Goal: Check status: Check status

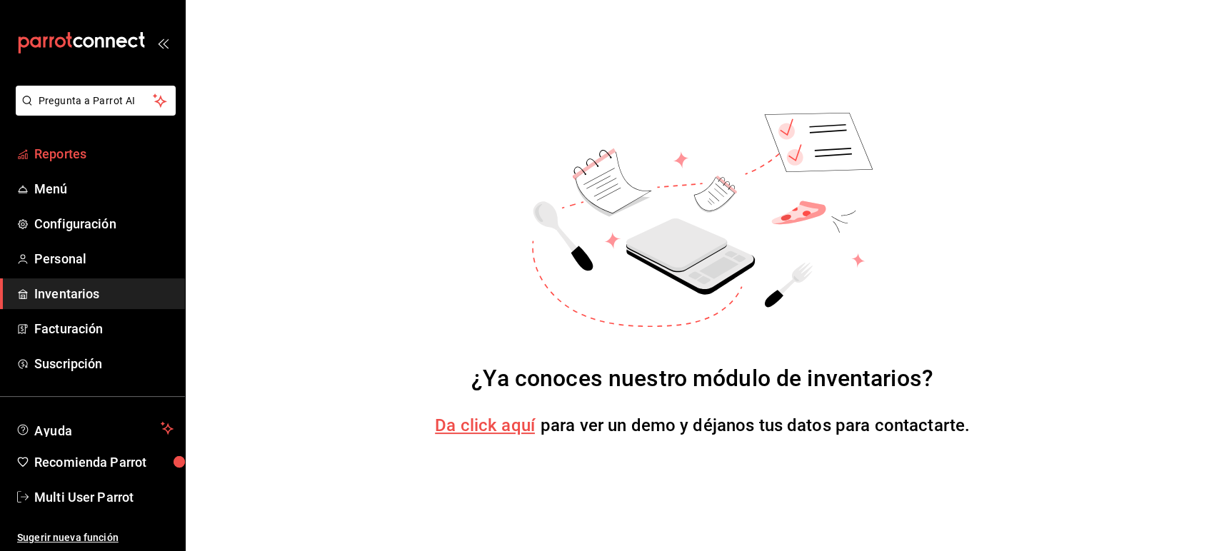
click at [69, 153] on span "Reportes" at bounding box center [103, 153] width 139 height 19
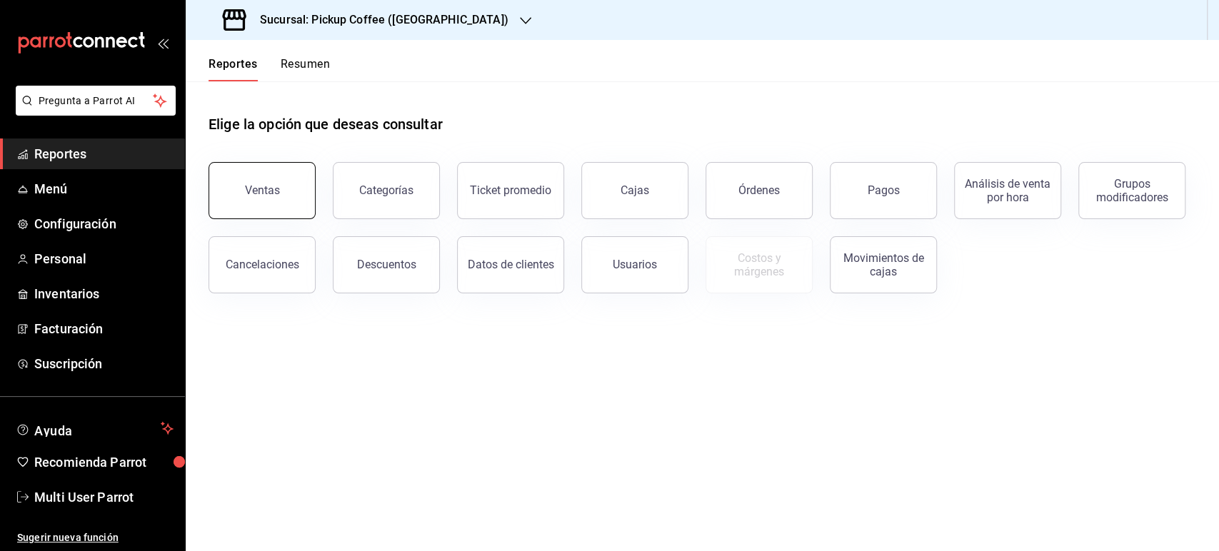
click at [271, 195] on div "Ventas" at bounding box center [262, 191] width 35 height 14
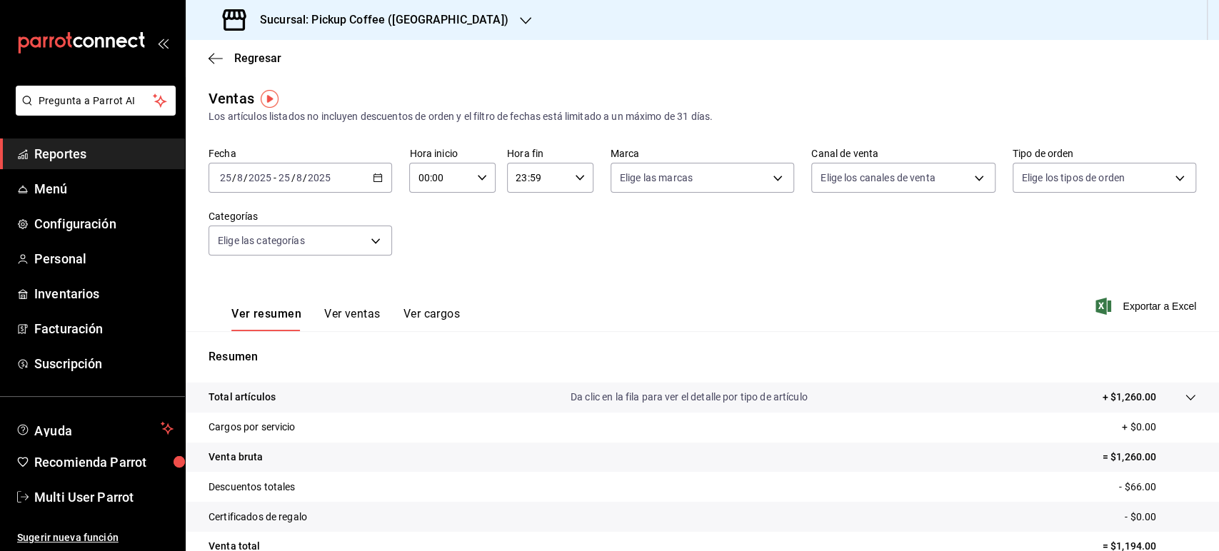
click at [360, 176] on div "[DATE] [DATE] - [DATE] [DATE]" at bounding box center [301, 178] width 184 height 30
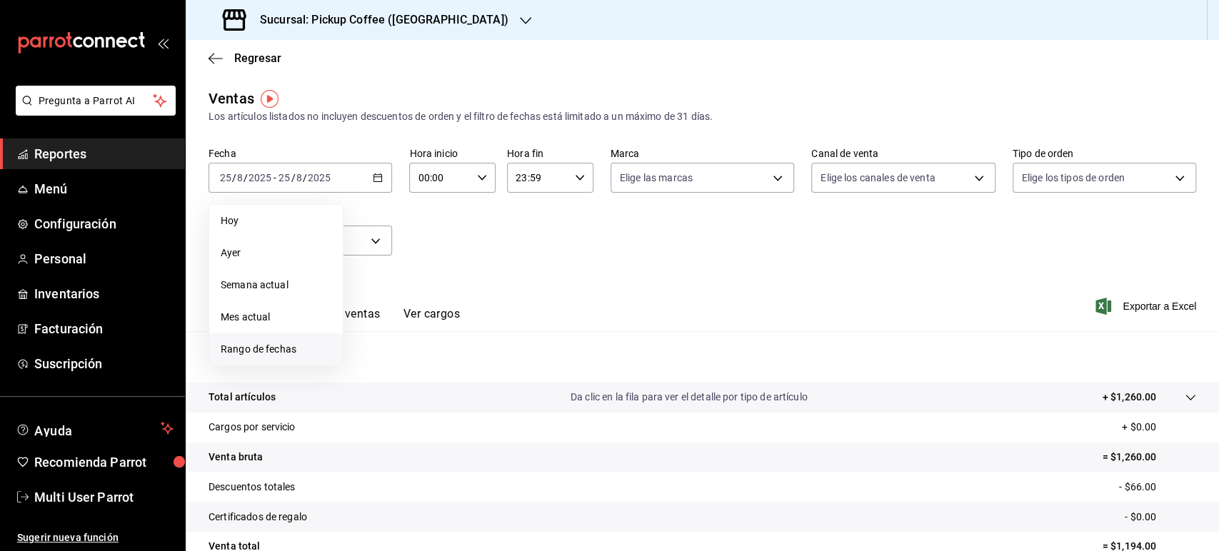
click at [294, 347] on span "Rango de fechas" at bounding box center [276, 349] width 111 height 15
click at [373, 364] on abbr "18" at bounding box center [372, 367] width 9 height 10
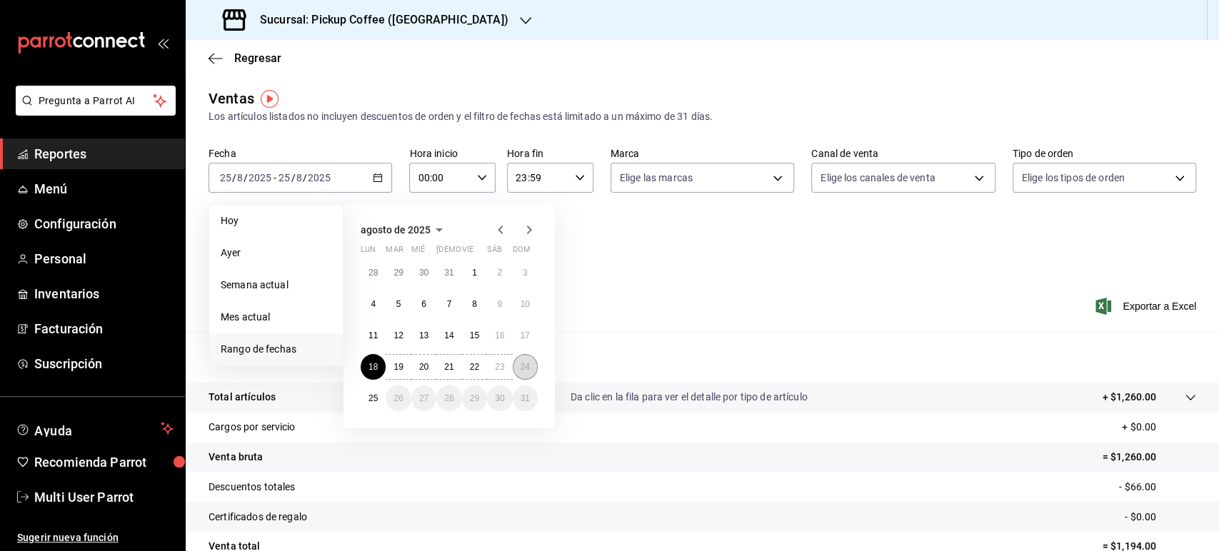
click at [526, 369] on abbr "24" at bounding box center [525, 367] width 9 height 10
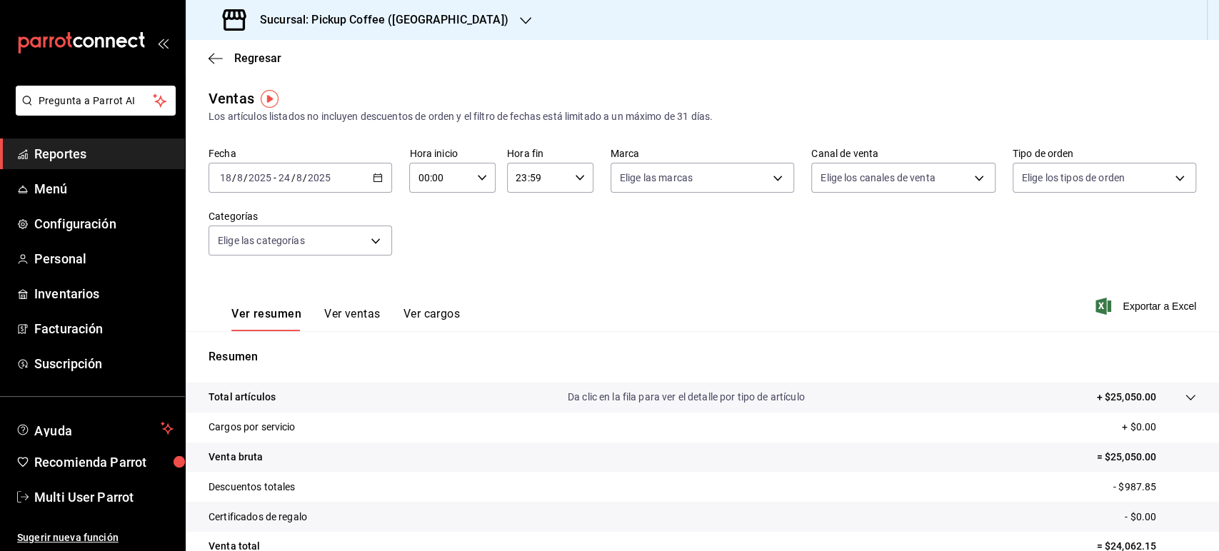
click at [457, 14] on div "Sucursal: Pickup Coffee ([GEOGRAPHIC_DATA])" at bounding box center [367, 20] width 340 height 40
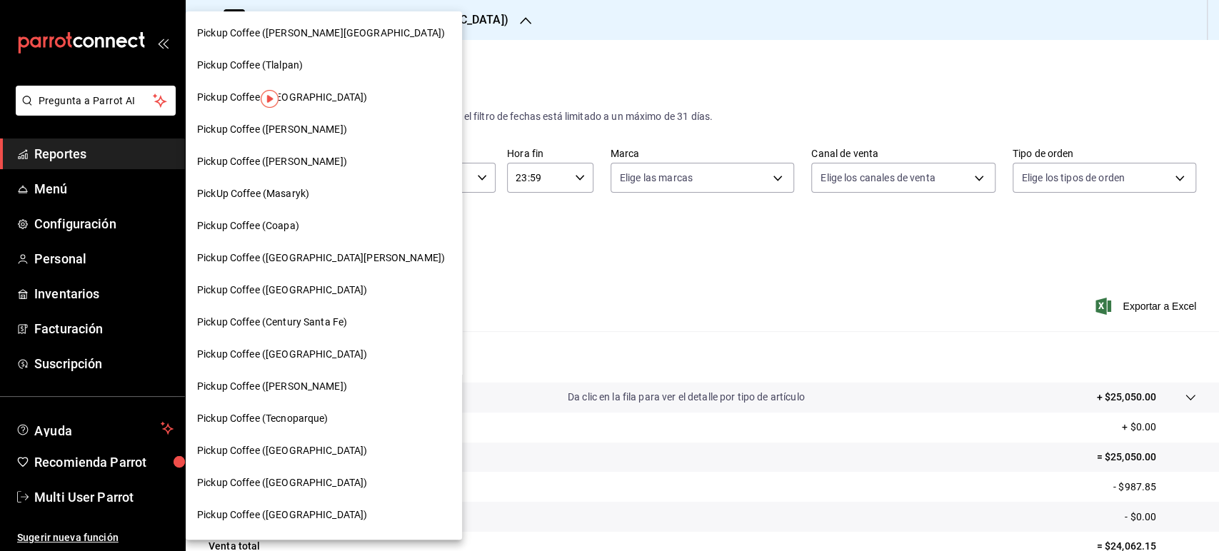
drag, startPoint x: 403, startPoint y: 199, endPoint x: 461, endPoint y: 56, distance: 154.1
click at [461, 56] on div at bounding box center [609, 275] width 1219 height 551
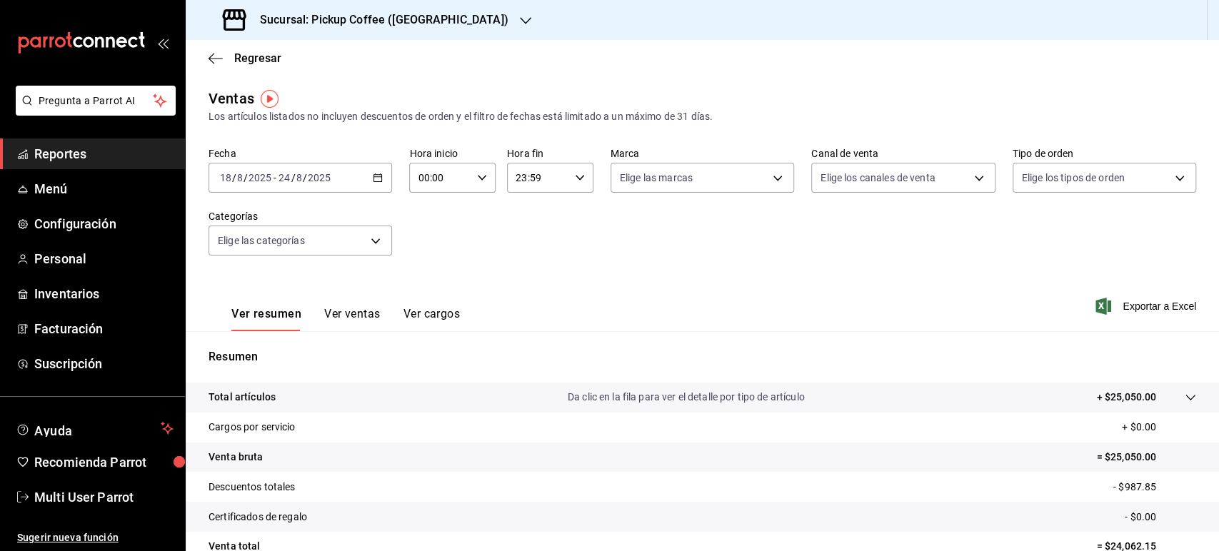
click at [443, 10] on div "Sucursal: Pickup Coffee ([GEOGRAPHIC_DATA])" at bounding box center [367, 20] width 340 height 40
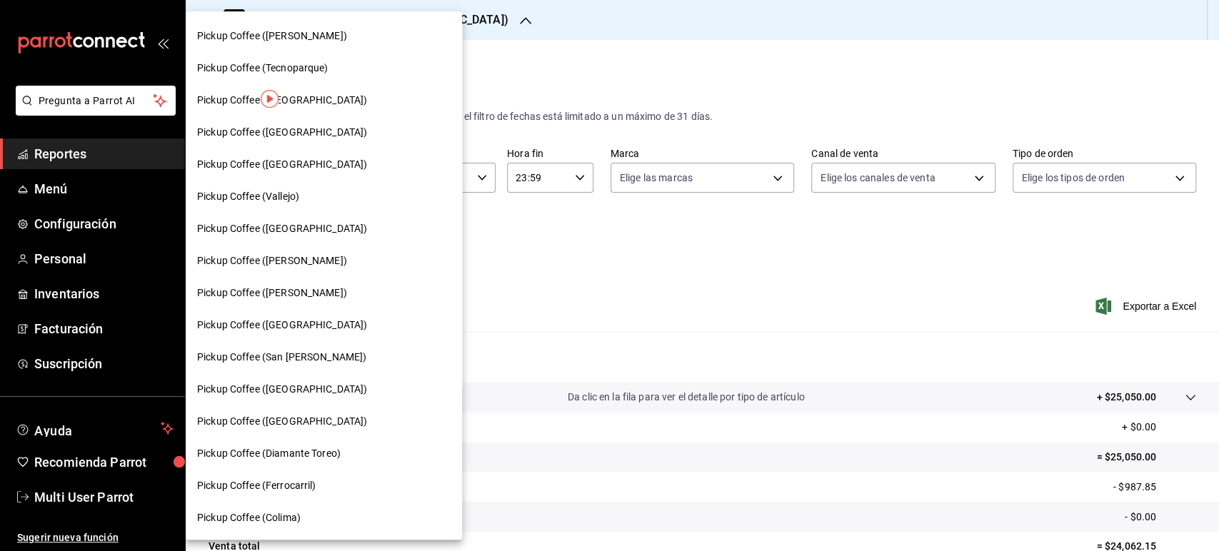
scroll to position [341, 0]
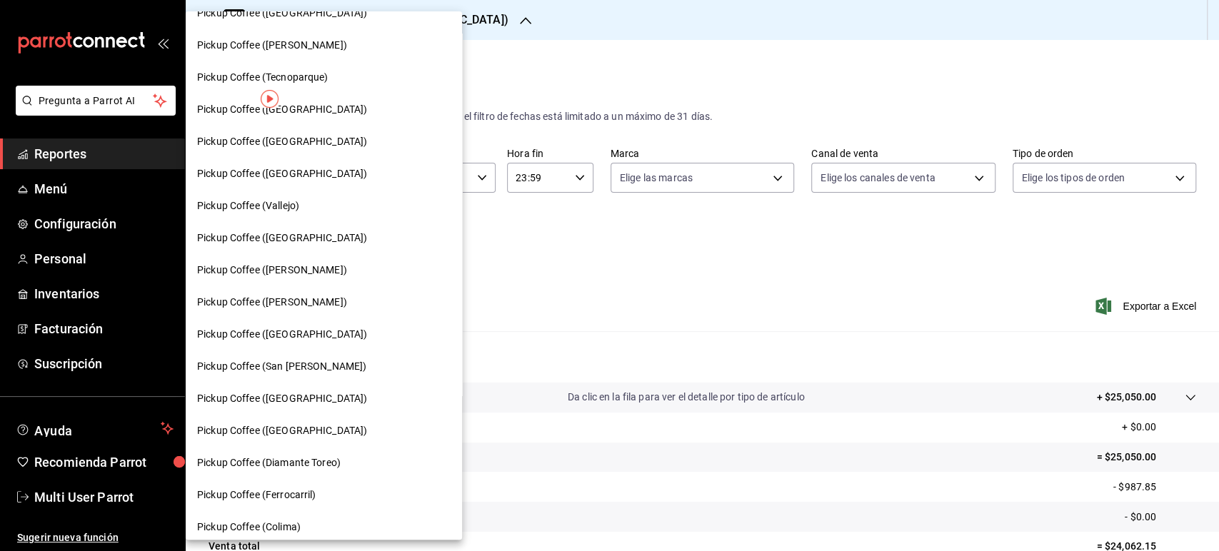
click at [306, 206] on div "Pickup Coffee (Vallejo)" at bounding box center [323, 206] width 253 height 15
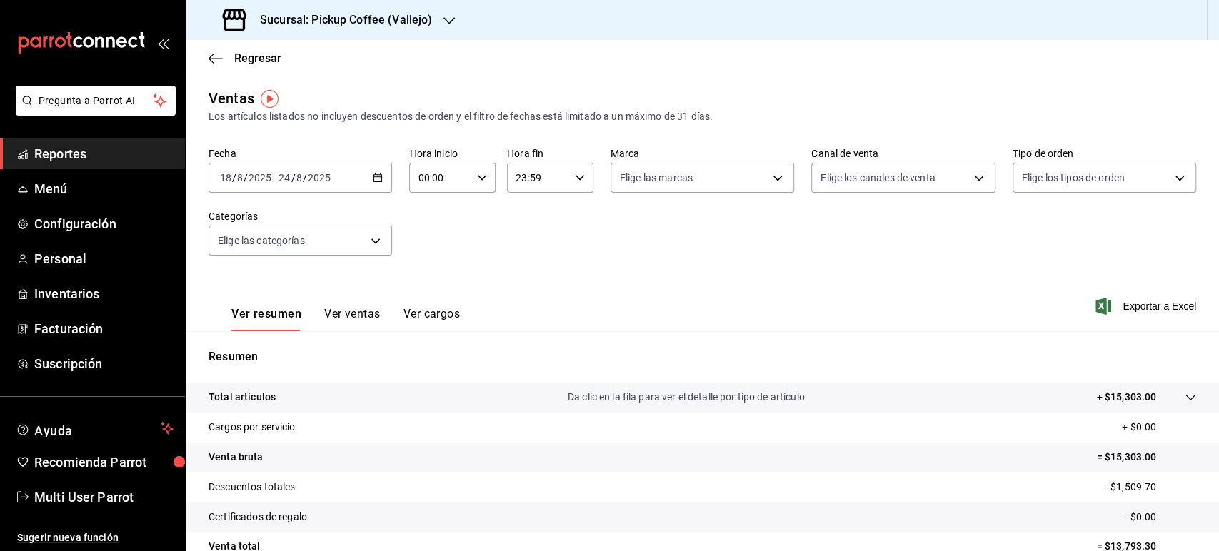
click at [377, 16] on h3 "Sucursal: Pickup Coffee (Vallejo)" at bounding box center [340, 19] width 184 height 17
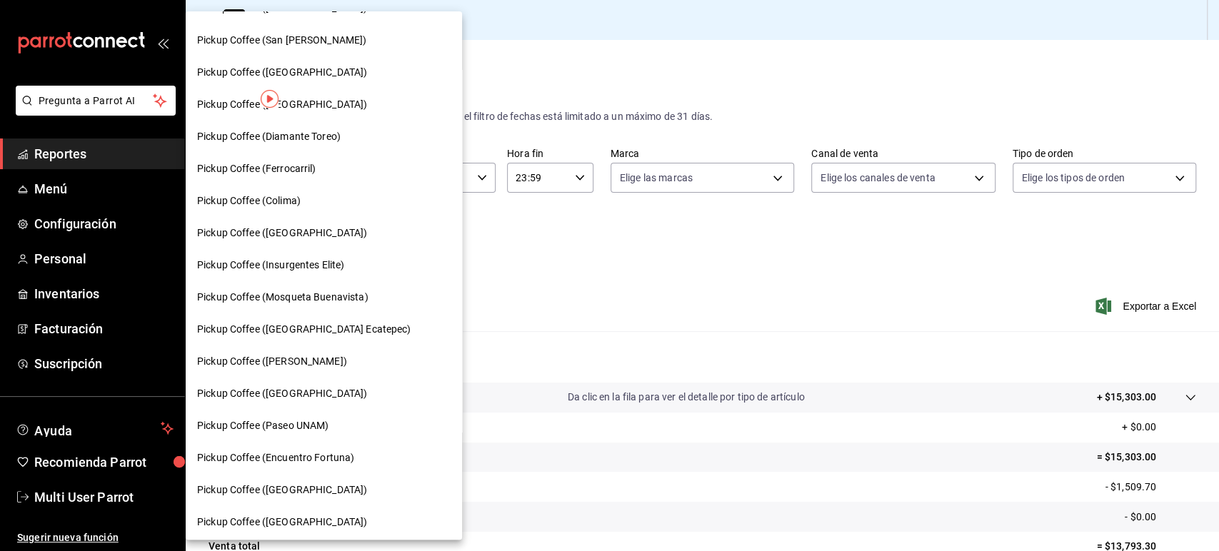
scroll to position [680, 0]
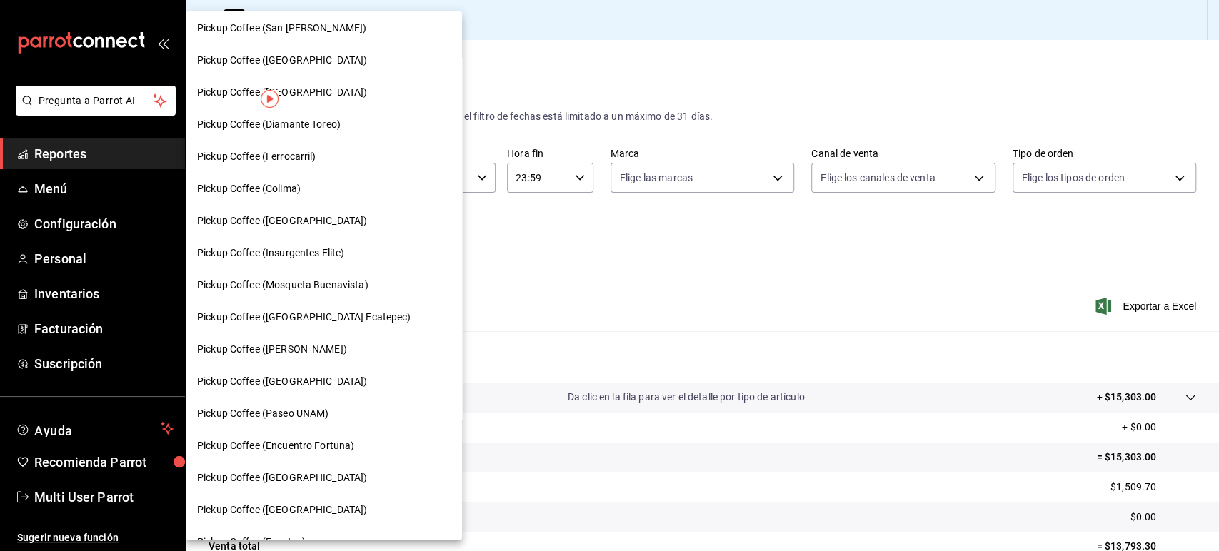
click at [347, 353] on span "Pickup Coffee ([PERSON_NAME])" at bounding box center [272, 349] width 150 height 15
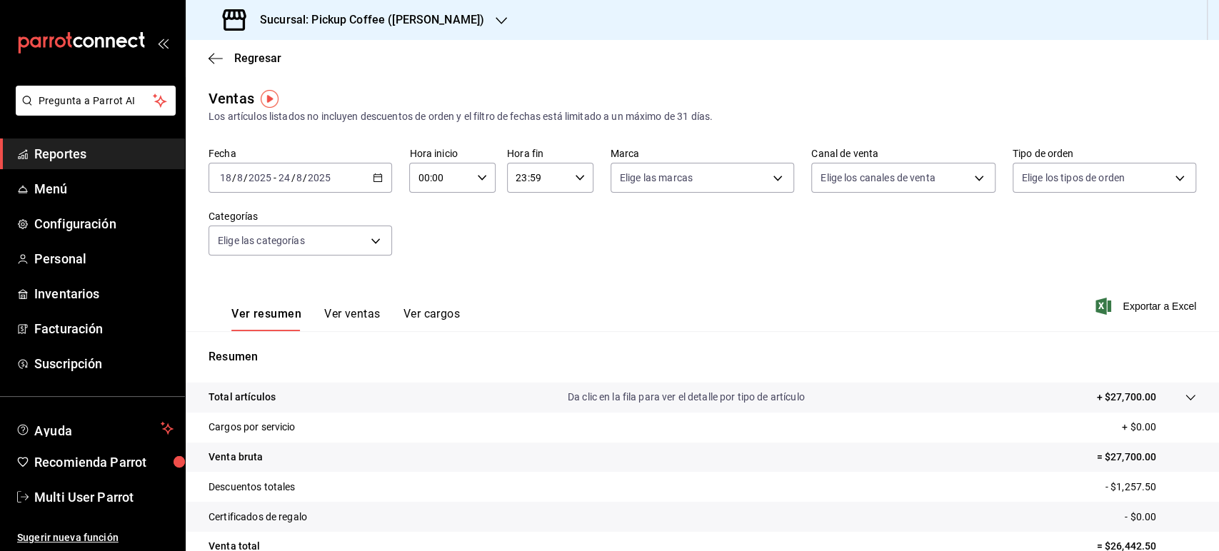
click at [484, 15] on h3 "Sucursal: Pickup Coffee ([PERSON_NAME])" at bounding box center [366, 19] width 236 height 17
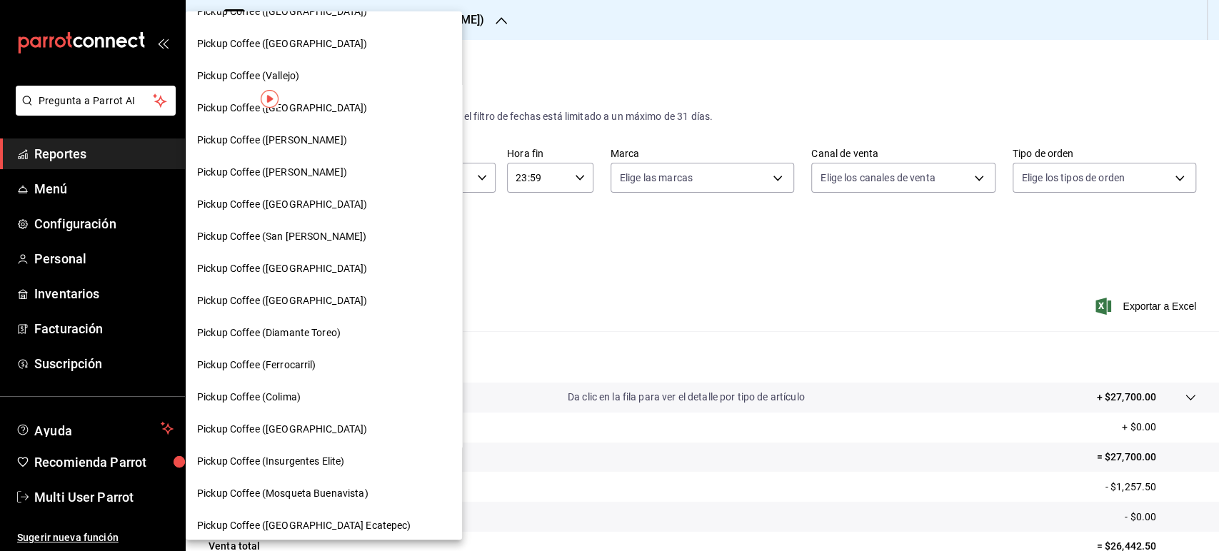
scroll to position [703, 0]
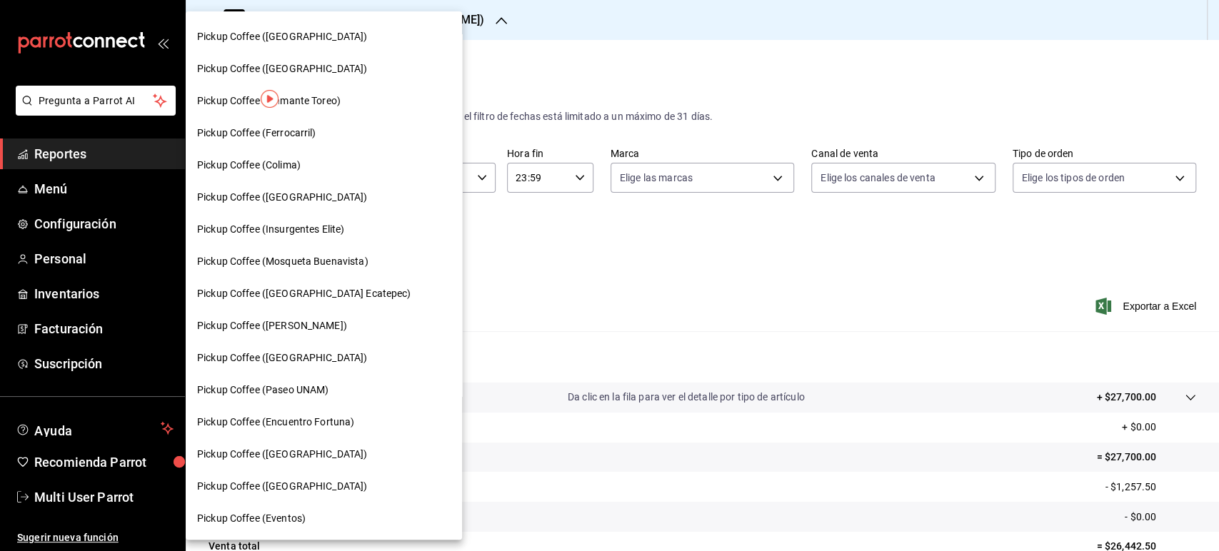
click at [313, 479] on span "Pickup Coffee ([GEOGRAPHIC_DATA])" at bounding box center [282, 486] width 170 height 15
